Goal: Transaction & Acquisition: Purchase product/service

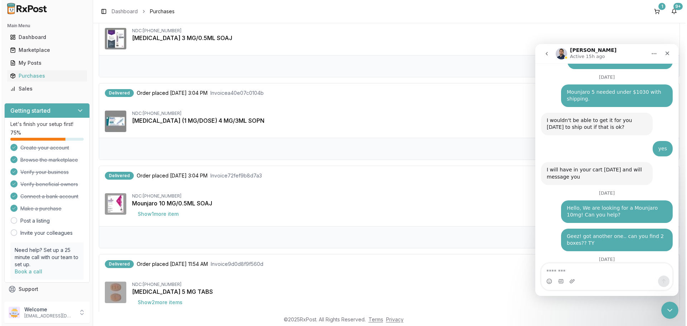
scroll to position [671, 0]
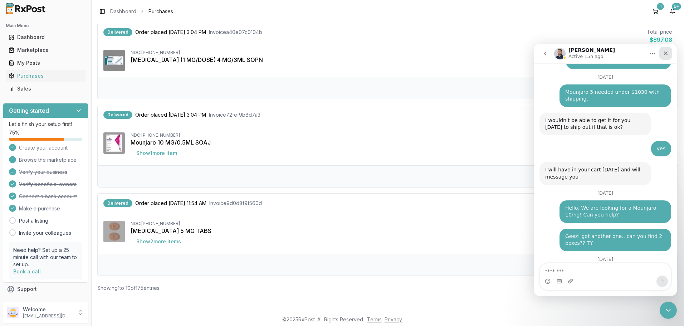
click at [666, 54] on icon "Close" at bounding box center [666, 54] width 4 height 4
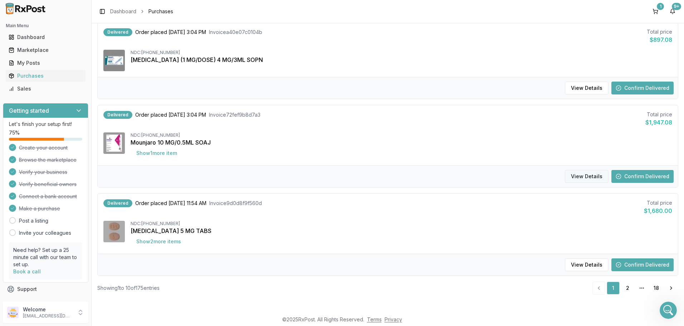
click at [588, 176] on button "View Details" at bounding box center [587, 176] width 44 height 13
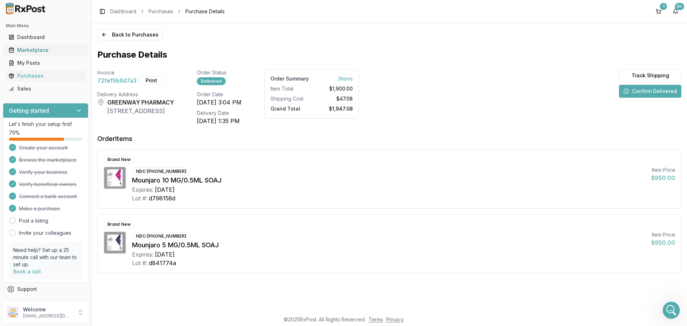
click at [38, 49] on div "Marketplace" at bounding box center [46, 50] width 74 height 7
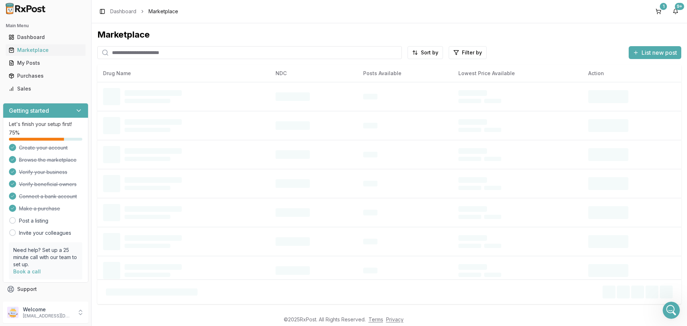
click at [140, 53] on input "search" at bounding box center [249, 52] width 305 height 13
type input "*******"
